Goal: Task Accomplishment & Management: Manage account settings

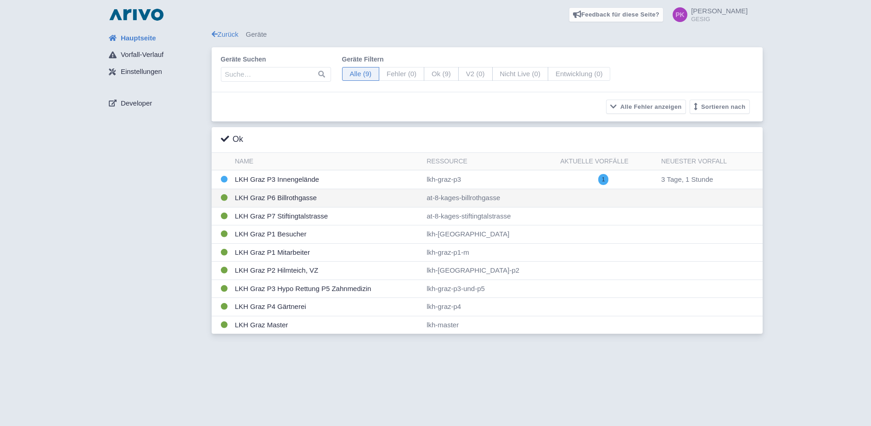
click at [310, 199] on td "LKH Graz P6 Billrothgasse" at bounding box center [327, 198] width 192 height 18
click at [224, 33] on link "Zurück" at bounding box center [225, 34] width 27 height 8
click at [225, 31] on link "Zurück" at bounding box center [225, 34] width 27 height 8
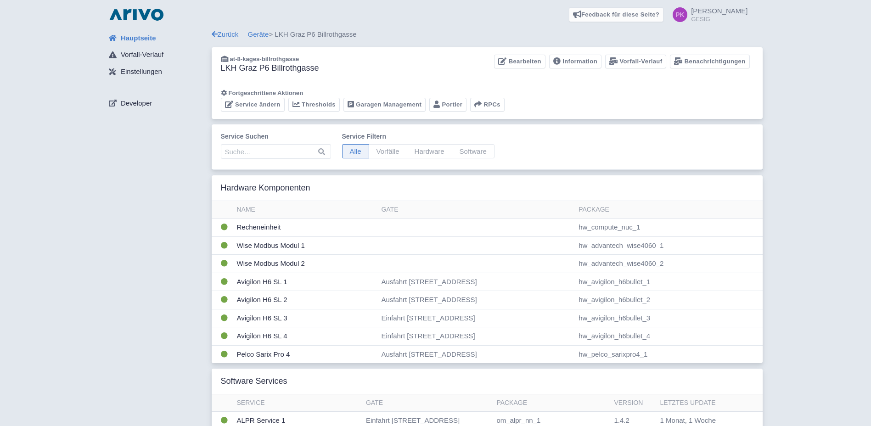
click at [224, 33] on link "Zurück" at bounding box center [225, 34] width 27 height 8
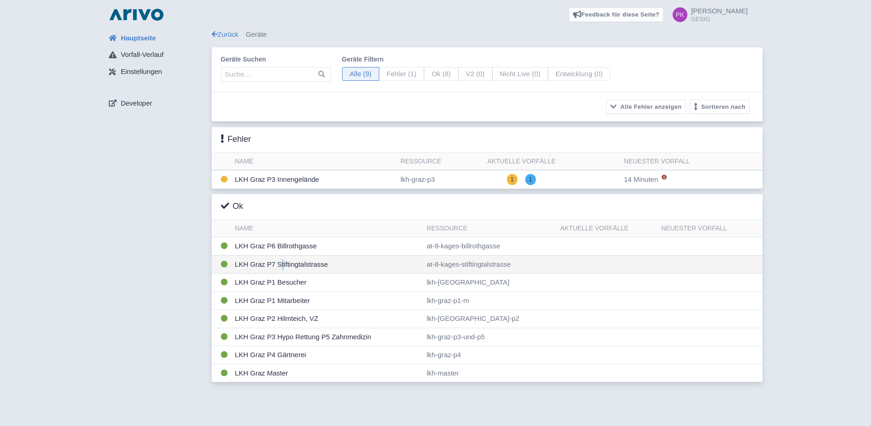
click at [279, 265] on td "LKH Graz P7 Stiftingtalstrasse" at bounding box center [327, 264] width 192 height 18
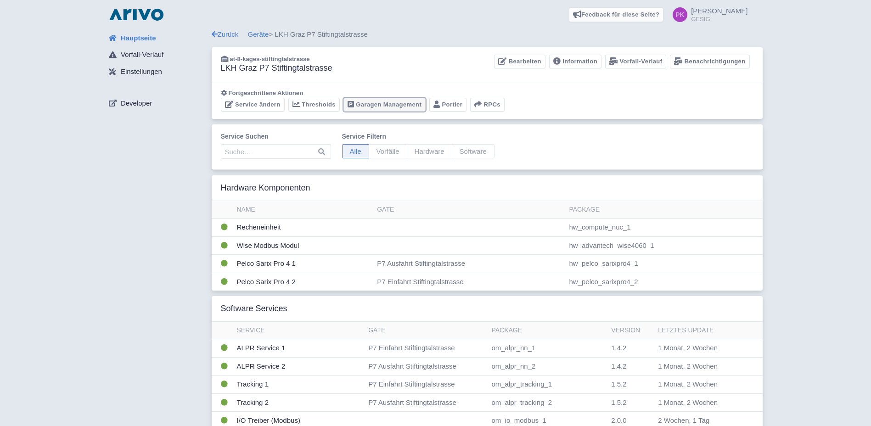
click at [377, 103] on link "Garagen Management" at bounding box center [384, 105] width 82 height 14
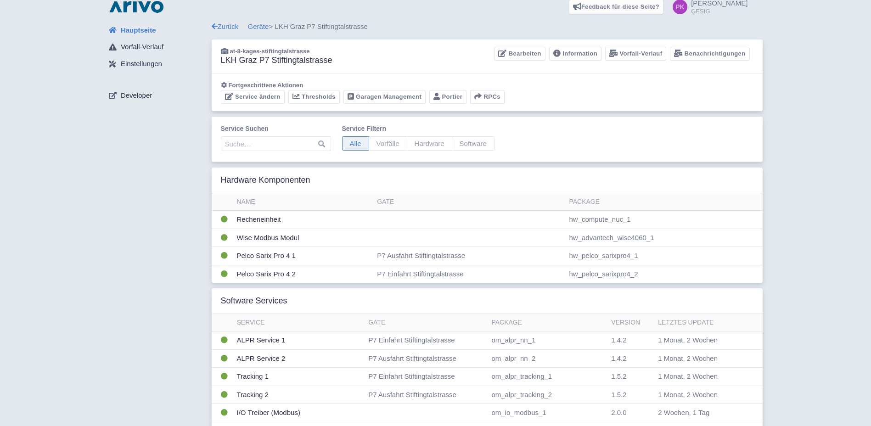
scroll to position [5, 0]
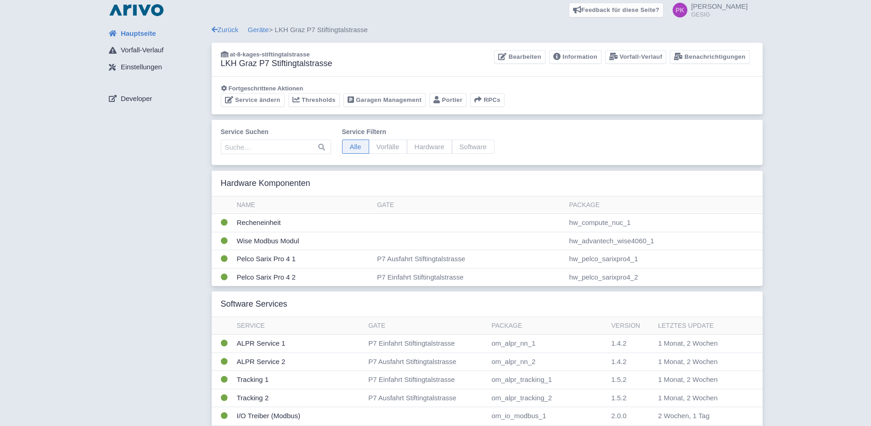
click at [381, 148] on span "Vorfälle" at bounding box center [388, 147] width 39 height 14
click at [375, 146] on input "Vorfälle" at bounding box center [372, 143] width 6 height 6
radio input "true"
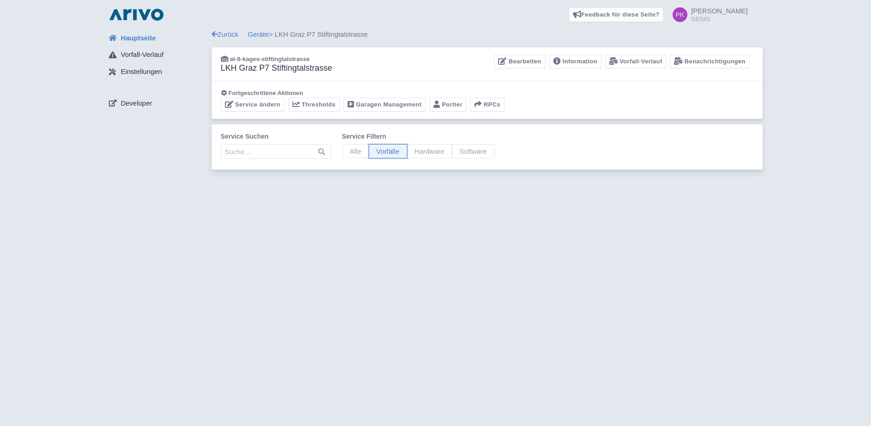
scroll to position [0, 0]
click at [418, 149] on span "Hardware" at bounding box center [429, 151] width 45 height 14
click at [413, 149] on input "Hardware" at bounding box center [410, 147] width 6 height 6
radio input "true"
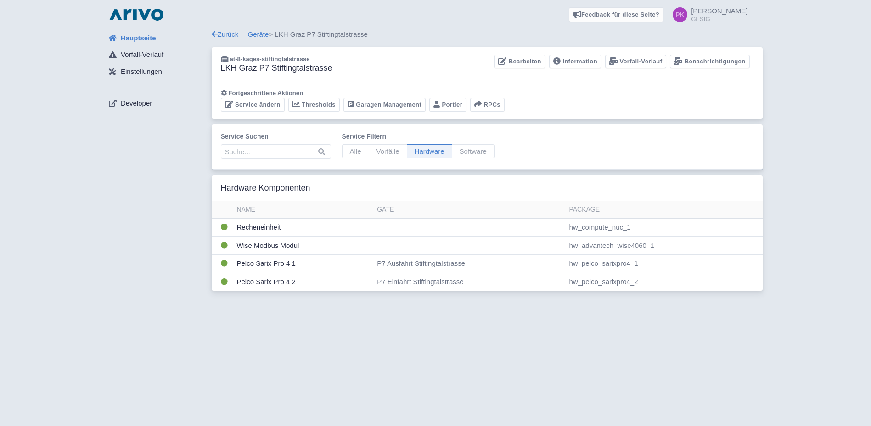
click at [462, 151] on span "Software" at bounding box center [473, 151] width 43 height 14
click at [458, 150] on input "Software" at bounding box center [455, 147] width 6 height 6
radio input "true"
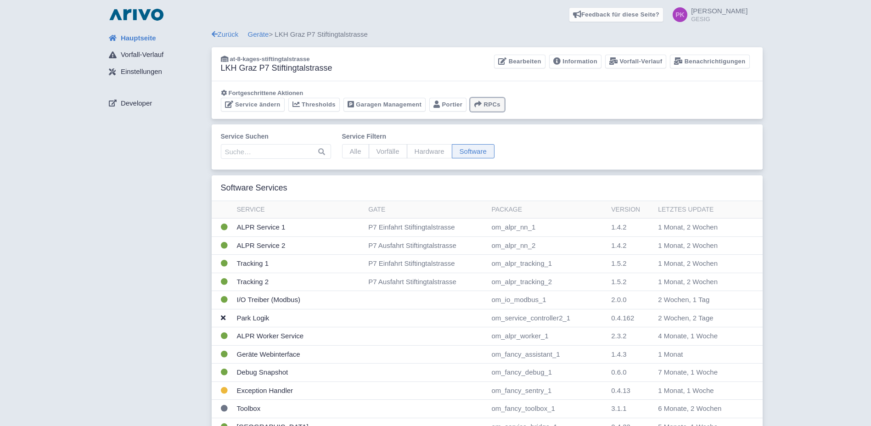
click at [484, 105] on button "RPCs" at bounding box center [487, 105] width 34 height 14
click at [540, 132] on div "Service suchen Service filtern Alle Vorfälle Hardware Software" at bounding box center [487, 146] width 551 height 45
click at [319, 104] on link "Thresholds" at bounding box center [313, 105] width 51 height 14
click at [579, 61] on link "Information" at bounding box center [575, 62] width 52 height 14
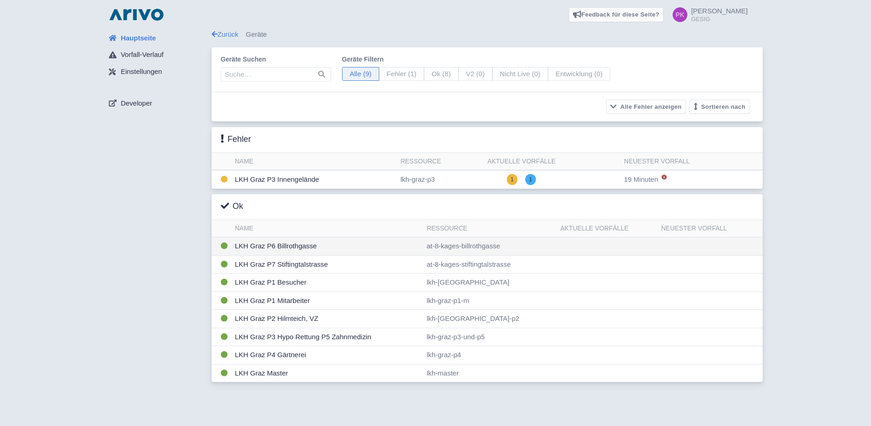
click at [298, 248] on td "LKH Graz P6 Billrothgasse" at bounding box center [327, 246] width 192 height 18
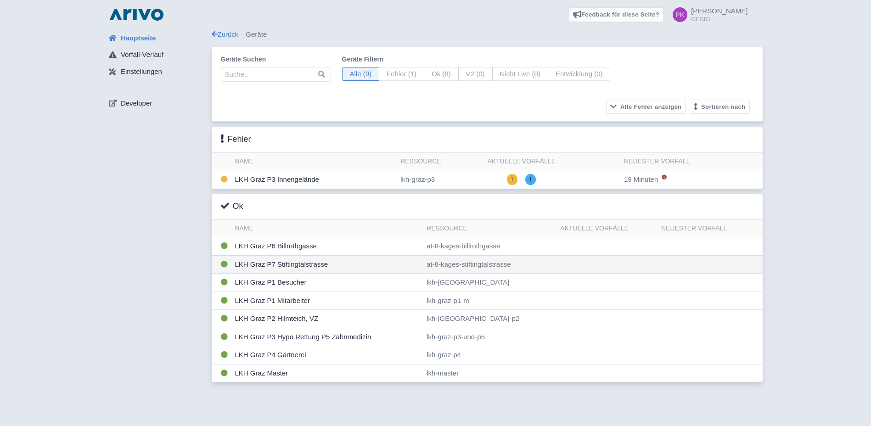
click at [294, 263] on td "LKH Graz P7 Stiftingtalstrasse" at bounding box center [327, 264] width 192 height 18
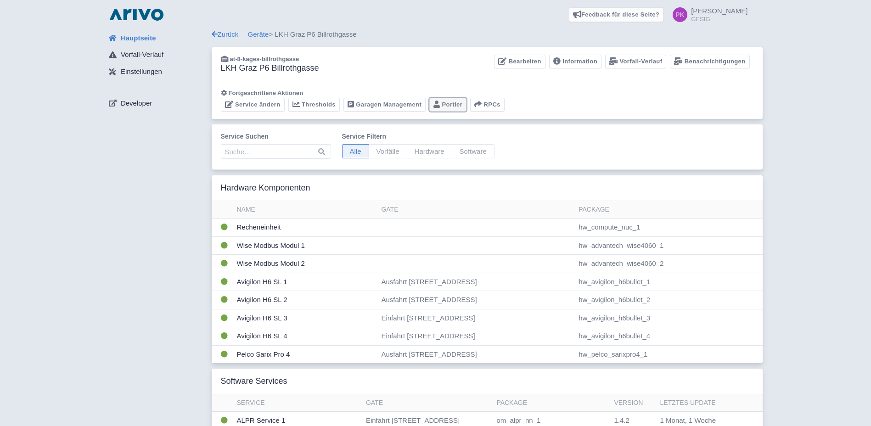
click at [455, 105] on link "Portier" at bounding box center [447, 105] width 37 height 14
click at [456, 105] on link "Portier" at bounding box center [447, 105] width 37 height 14
click at [226, 33] on link "Zurück" at bounding box center [225, 34] width 27 height 8
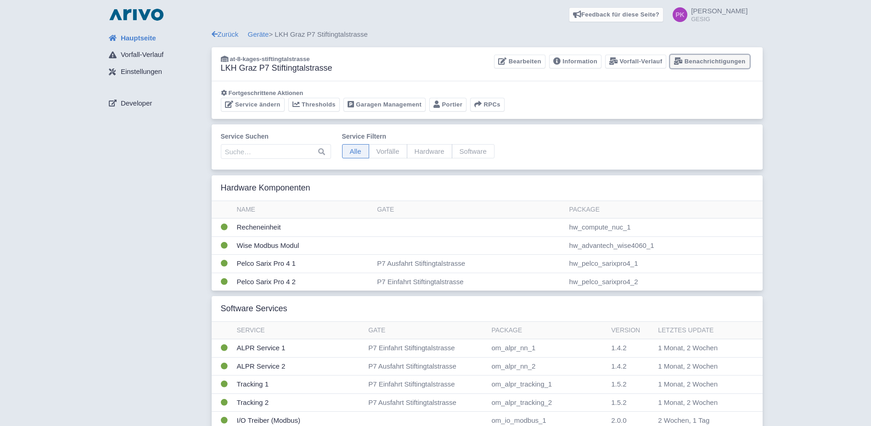
click at [718, 64] on link "Benachrichtigungen" at bounding box center [709, 62] width 79 height 14
click at [513, 62] on link "Bearbeiten" at bounding box center [519, 62] width 51 height 14
click at [383, 109] on link "Garagen Management" at bounding box center [384, 105] width 82 height 14
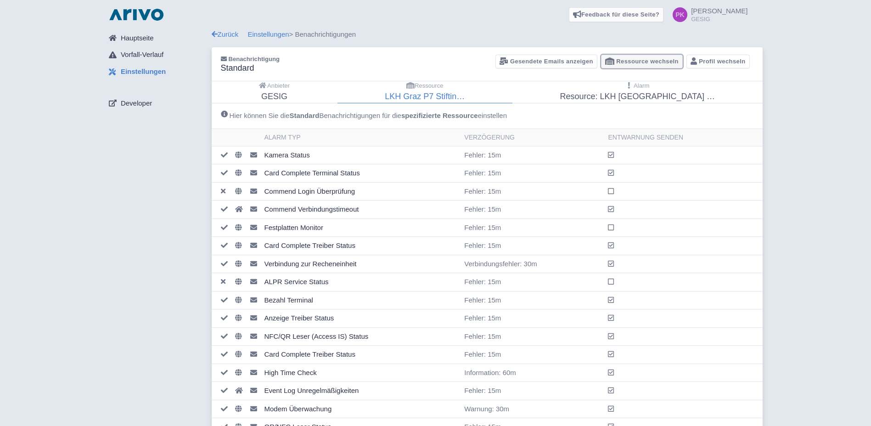
click at [638, 63] on link "Ressource wechseln" at bounding box center [642, 62] width 82 height 14
click at [577, 62] on link "Gesendete Emails anzeigen" at bounding box center [545, 62] width 101 height 14
click at [230, 32] on link "Zurück" at bounding box center [225, 34] width 27 height 8
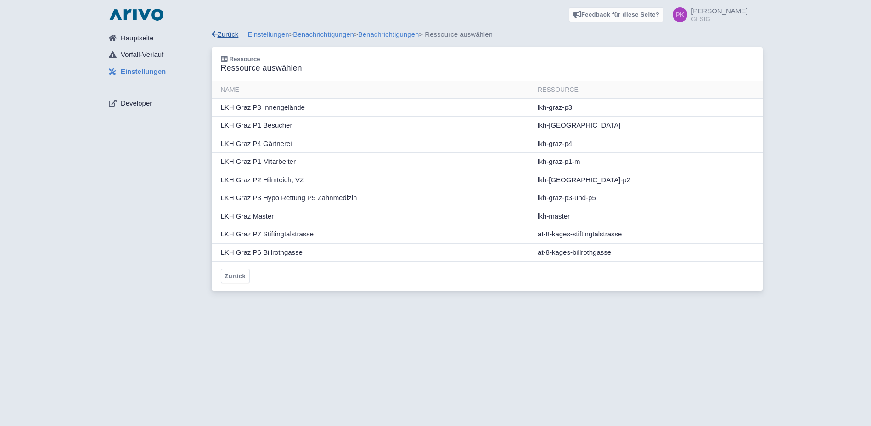
click at [234, 34] on link "Zurück" at bounding box center [225, 34] width 27 height 8
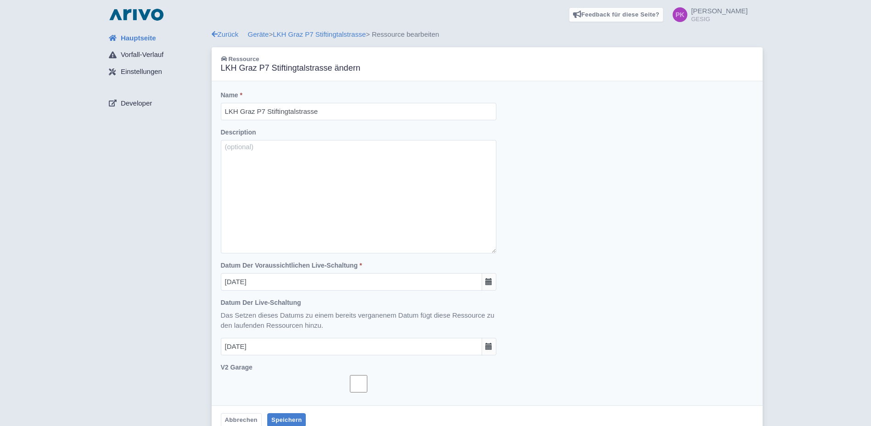
scroll to position [14, 0]
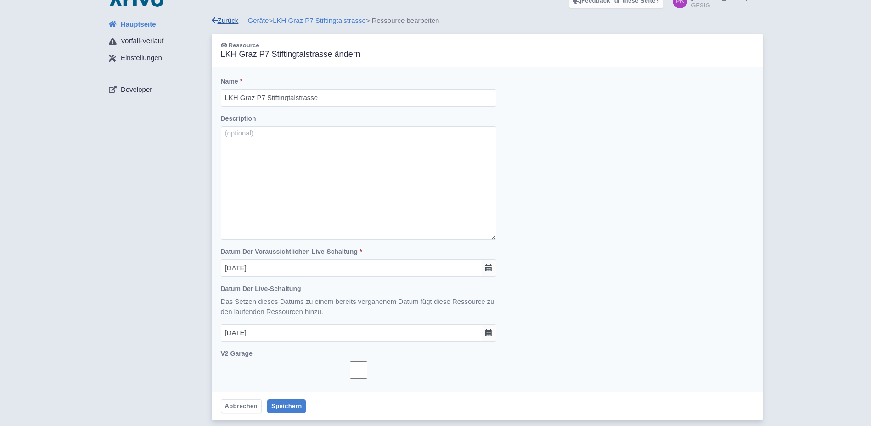
click at [239, 19] on link "Zurück" at bounding box center [225, 21] width 27 height 8
